Goal: Task Accomplishment & Management: Use online tool/utility

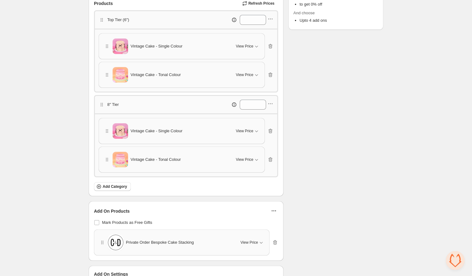
scroll to position [151, 0]
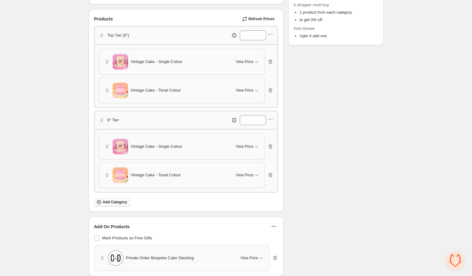
click at [114, 200] on span "Add Category" at bounding box center [115, 201] width 25 height 5
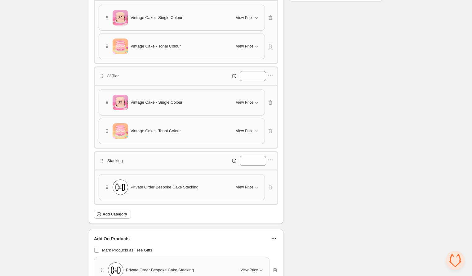
scroll to position [258, 0]
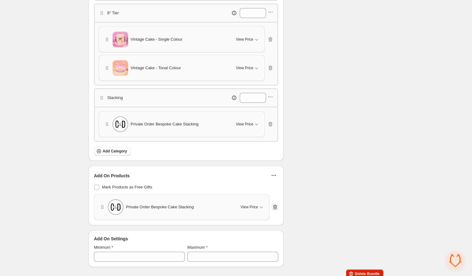
click at [276, 205] on icon "button" at bounding box center [275, 207] width 4 height 5
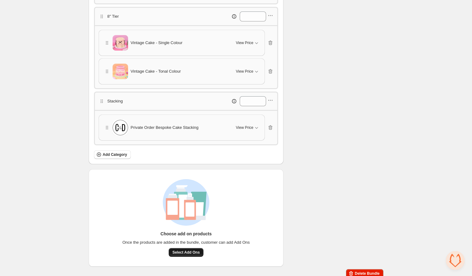
click at [187, 250] on span "Select Add Ons" at bounding box center [185, 252] width 27 height 5
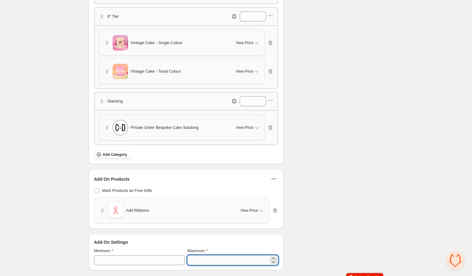
drag, startPoint x: 199, startPoint y: 254, endPoint x: 190, endPoint y: 254, distance: 9.0
click at [190, 255] on input "*" at bounding box center [228, 260] width 82 height 10
type input "*"
click at [345, 166] on div "Checklist Status Info Draft To change the bundle's status, please do so on Bund…" at bounding box center [335, 23] width 95 height 493
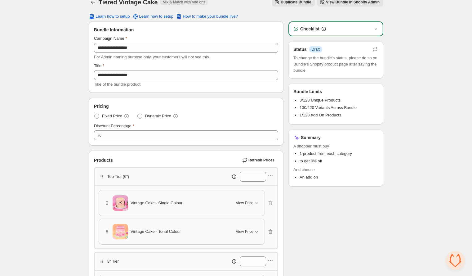
scroll to position [0, 0]
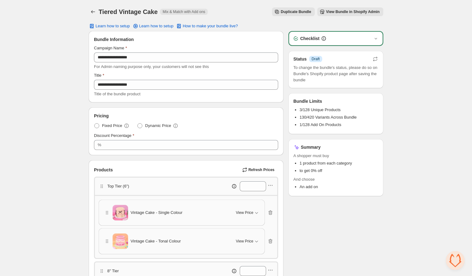
click at [333, 10] on span "View Bundle in Shopify Admin" at bounding box center [353, 11] width 54 height 5
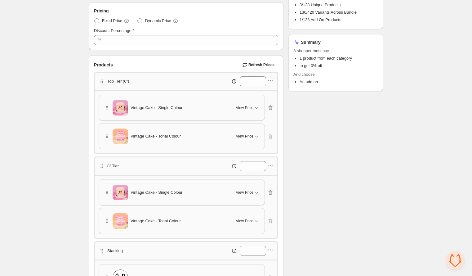
scroll to position [113, 0]
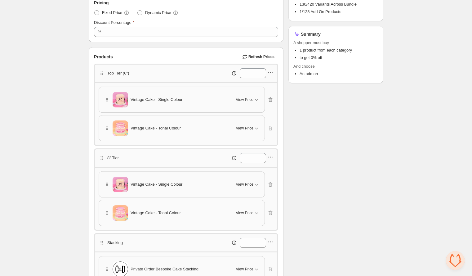
click at [269, 72] on icon "button" at bounding box center [268, 72] width 1 height 1
click at [256, 82] on div "Edit category title" at bounding box center [270, 84] width 42 height 6
drag, startPoint x: 140, startPoint y: 72, endPoint x: 127, endPoint y: 73, distance: 13.4
click at [127, 73] on input "**********" at bounding box center [131, 73] width 47 height 10
click at [109, 73] on input "********" at bounding box center [131, 73] width 47 height 10
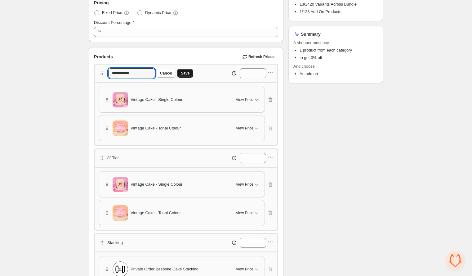
type input "**********"
click at [185, 73] on span "Save" at bounding box center [185, 73] width 9 height 5
click at [127, 156] on div "8" Tier *" at bounding box center [186, 158] width 175 height 10
click at [271, 157] on icon "button" at bounding box center [270, 157] width 1 height 1
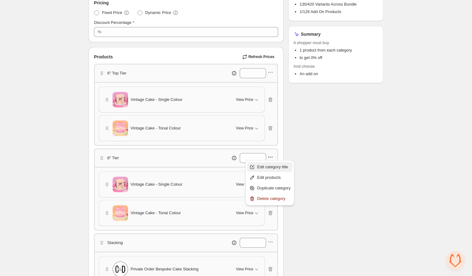
click at [263, 169] on span "Edit category title" at bounding box center [273, 167] width 33 height 6
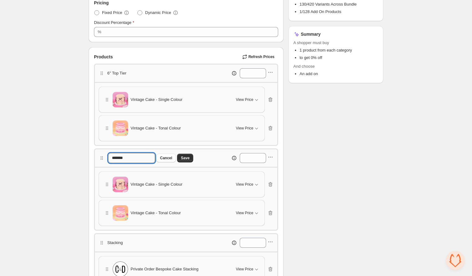
click at [117, 156] on input "*******" at bounding box center [131, 158] width 47 height 10
type input "**********"
click at [190, 155] on span "Save" at bounding box center [185, 157] width 9 height 5
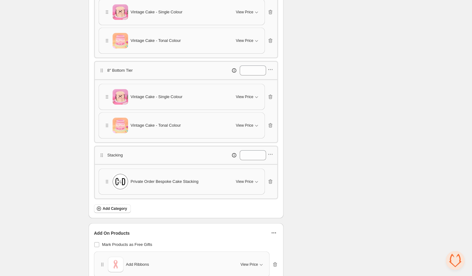
scroll to position [211, 0]
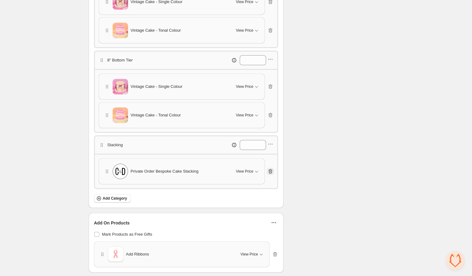
click at [273, 168] on icon "button" at bounding box center [270, 171] width 6 height 6
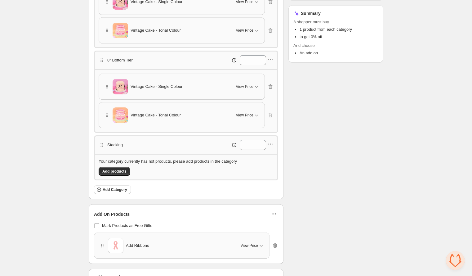
click at [272, 143] on icon "button" at bounding box center [270, 144] width 6 height 6
click at [271, 181] on span "Delete category" at bounding box center [273, 184] width 33 height 6
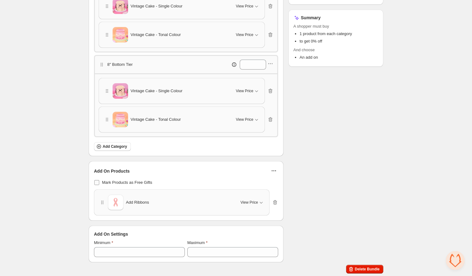
scroll to position [203, 0]
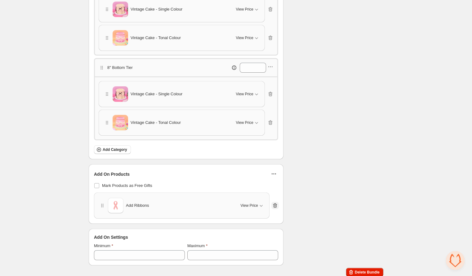
click at [278, 202] on button "button" at bounding box center [274, 205] width 7 height 7
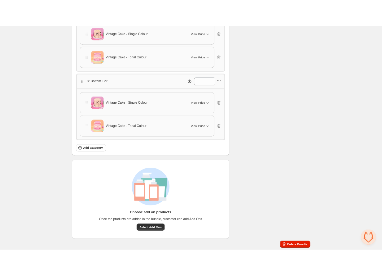
scroll to position [200, 0]
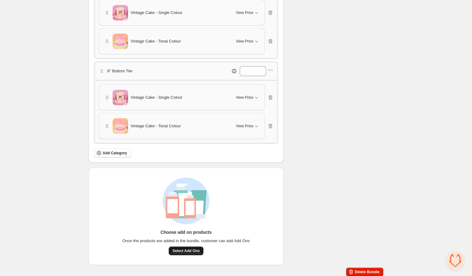
click at [196, 246] on button "Select Add Ons" at bounding box center [186, 250] width 35 height 9
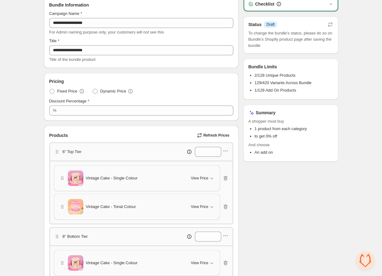
scroll to position [0, 0]
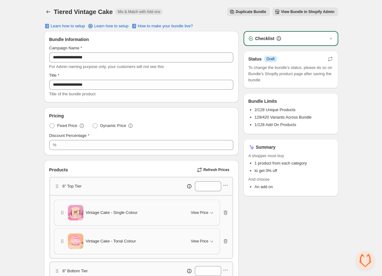
click at [71, 16] on div "Tiered Vintage Cake. This page is ready Tiered Vintage Cake Mix & Match with Ad…" at bounding box center [191, 12] width 295 height 24
click at [68, 11] on h1 "Tiered Vintage Cake" at bounding box center [83, 11] width 59 height 7
click at [45, 10] on icon "Back" at bounding box center [48, 12] width 6 height 6
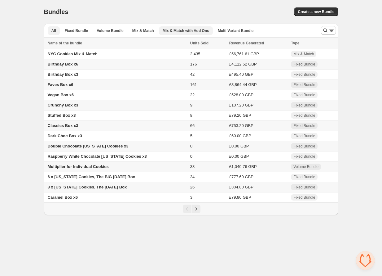
click at [191, 29] on span "Mix & Match with Add Ons" at bounding box center [186, 30] width 47 height 5
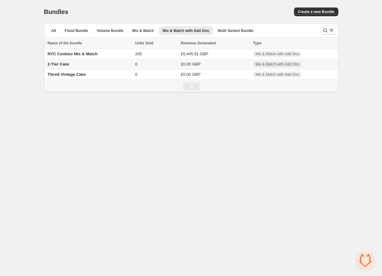
click at [68, 64] on span "2-Tier Cake" at bounding box center [59, 64] width 22 height 5
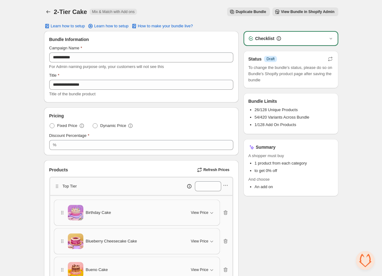
click at [310, 14] on button "View Bundle in Shopify Admin" at bounding box center [306, 11] width 66 height 9
